Goal: Task Accomplishment & Management: Use online tool/utility

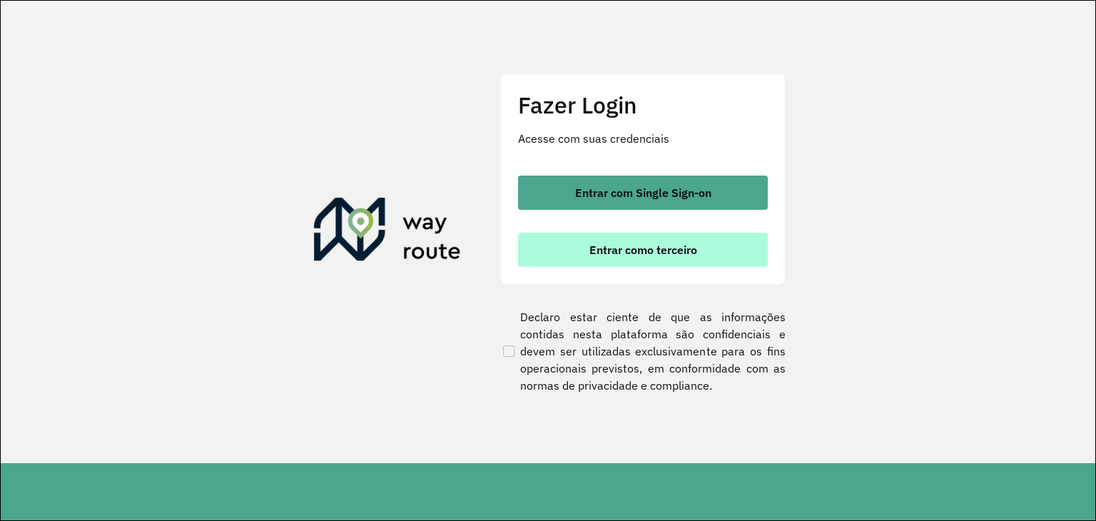
click at [632, 244] on span "Entrar como terceiro" at bounding box center [644, 249] width 108 height 11
